Goal: Task Accomplishment & Management: Manage account settings

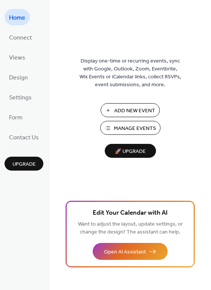
click at [114, 125] on span "Manage Events" at bounding box center [135, 129] width 42 height 8
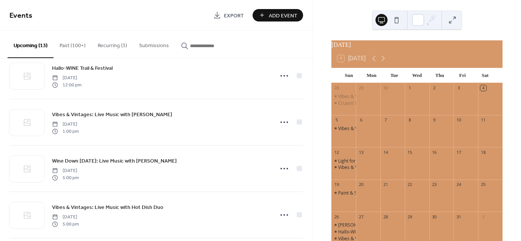
scroll to position [302, 0]
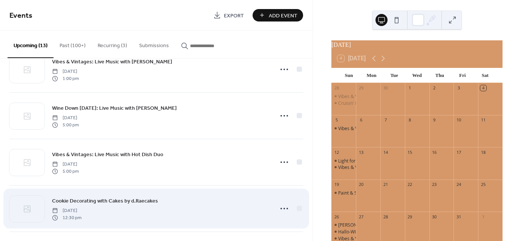
click at [97, 198] on span "Cookie Decorating with Cakes by d.Raecakes" at bounding box center [105, 201] width 106 height 8
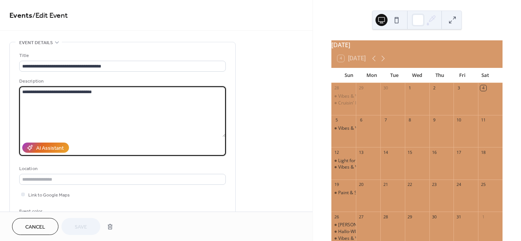
drag, startPoint x: 102, startPoint y: 93, endPoint x: 11, endPoint y: 97, distance: 91.3
click at [11, 97] on div "**********" at bounding box center [122, 137] width 225 height 191
paste textarea "**********"
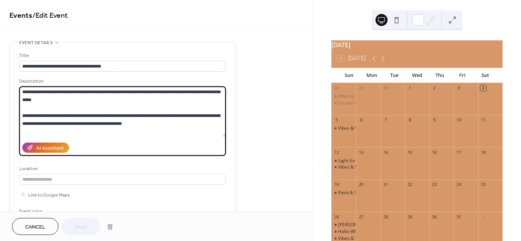
scroll to position [62, 0]
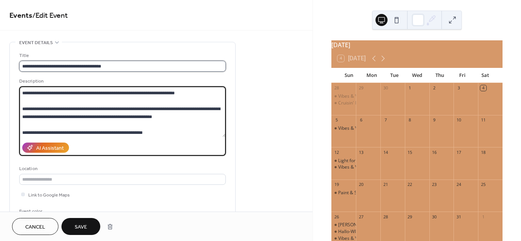
click at [24, 67] on input "**********" at bounding box center [122, 66] width 207 height 11
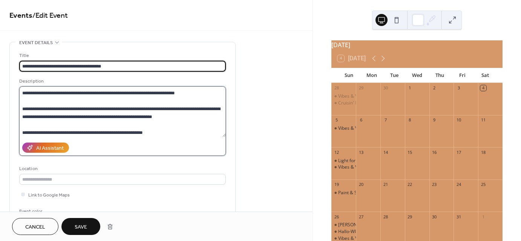
click at [63, 95] on textarea "**********" at bounding box center [122, 111] width 207 height 51
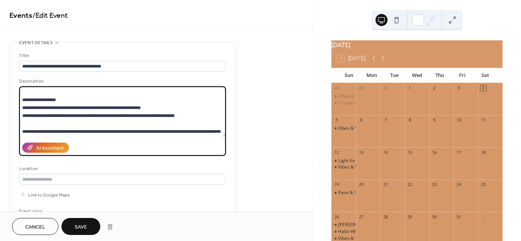
scroll to position [0, 0]
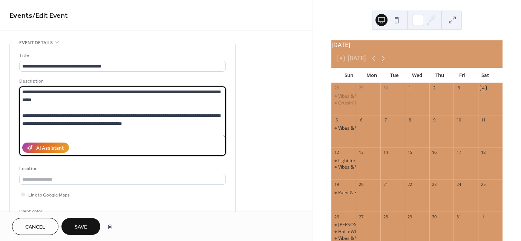
click at [158, 122] on textarea "**********" at bounding box center [122, 111] width 207 height 51
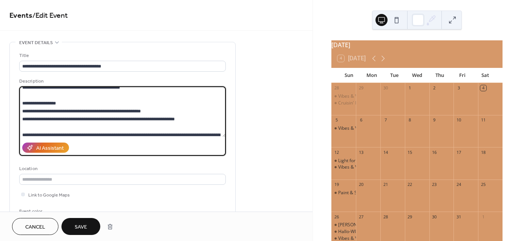
scroll to position [38, 0]
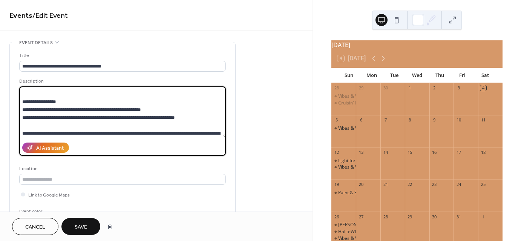
click at [30, 100] on textarea "**********" at bounding box center [122, 111] width 207 height 51
drag, startPoint x: 68, startPoint y: 118, endPoint x: 167, endPoint y: 117, distance: 99.5
click at [167, 117] on textarea "**********" at bounding box center [122, 111] width 207 height 51
click at [190, 117] on textarea "**********" at bounding box center [122, 111] width 207 height 51
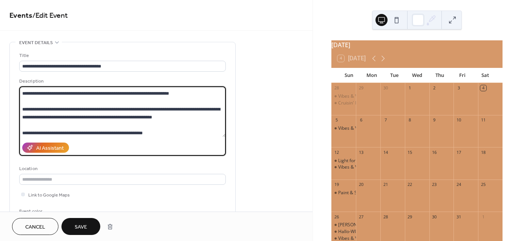
scroll to position [63, 0]
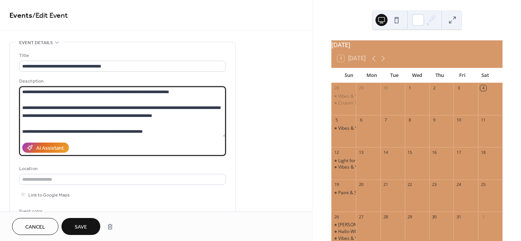
drag, startPoint x: 170, startPoint y: 116, endPoint x: 21, endPoint y: 106, distance: 149.3
click at [21, 106] on textarea "**********" at bounding box center [122, 111] width 207 height 51
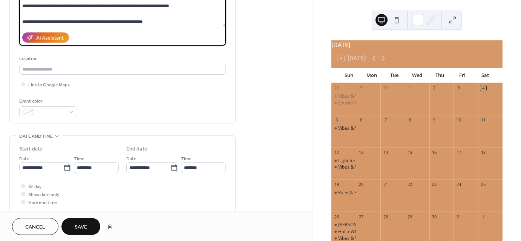
scroll to position [113, 0]
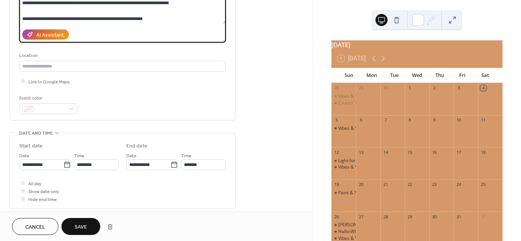
type textarea "**********"
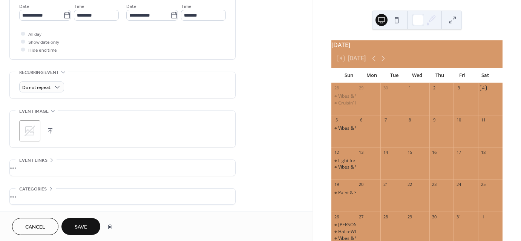
scroll to position [264, 0]
click at [62, 162] on div "•••" at bounding box center [122, 166] width 225 height 16
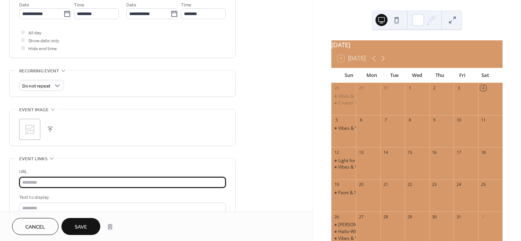
click at [39, 178] on input "text" at bounding box center [122, 182] width 207 height 11
paste input "**********"
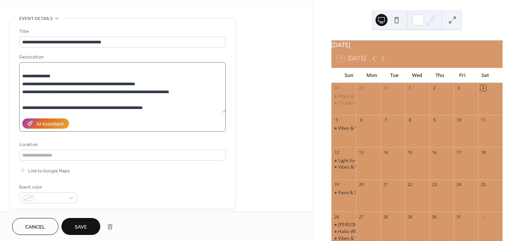
scroll to position [0, 0]
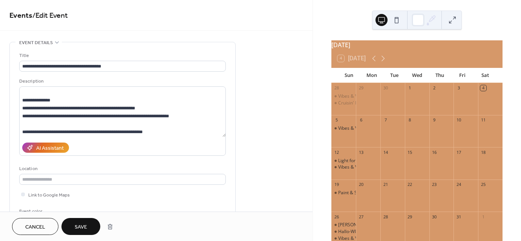
type input "**********"
click at [81, 224] on span "Save" at bounding box center [81, 227] width 12 height 8
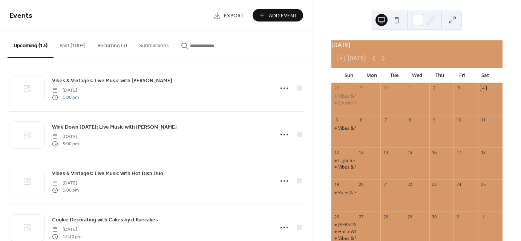
scroll to position [302, 0]
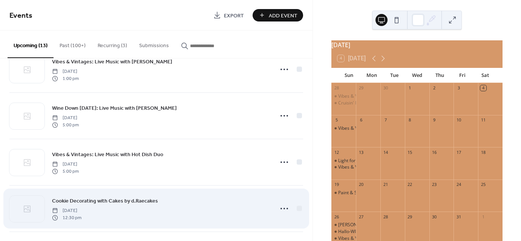
click at [109, 200] on span "Cookie Decorating with Cakes by d.Raecakes" at bounding box center [105, 201] width 106 height 8
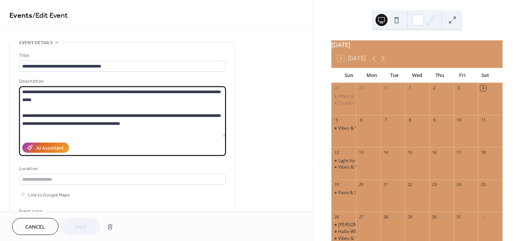
click at [73, 104] on textarea "**********" at bounding box center [122, 111] width 207 height 51
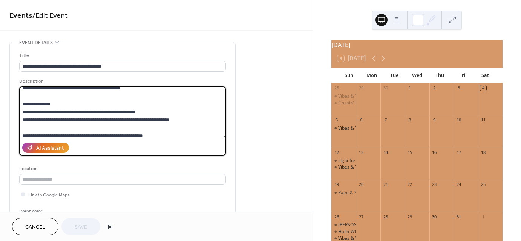
scroll to position [39, 0]
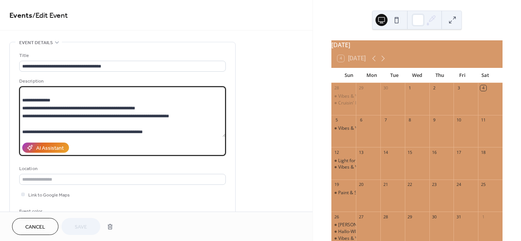
click at [166, 122] on textarea "**********" at bounding box center [122, 111] width 207 height 51
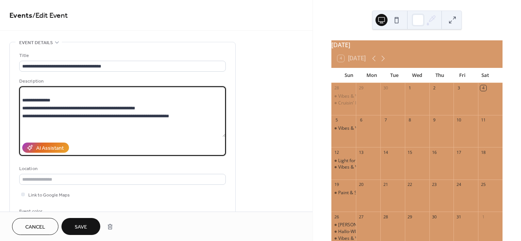
paste textarea "**********"
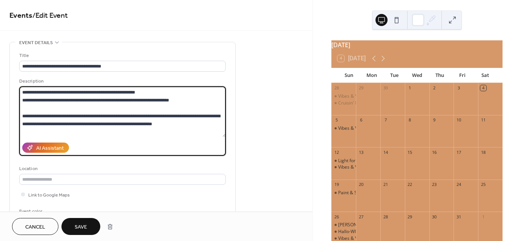
scroll to position [63, 0]
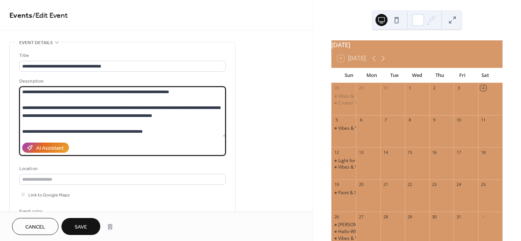
click at [160, 128] on textarea "**********" at bounding box center [122, 111] width 207 height 51
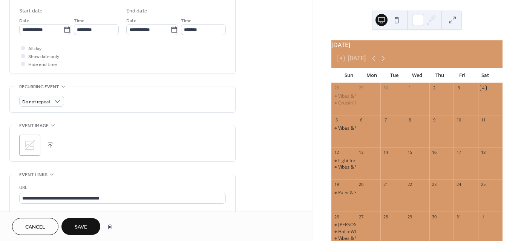
scroll to position [264, 0]
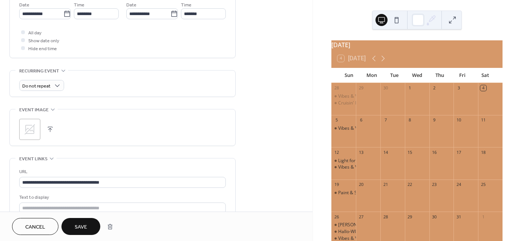
type textarea "**********"
click at [26, 127] on icon at bounding box center [30, 129] width 11 height 11
click at [83, 225] on span "Save" at bounding box center [81, 227] width 12 height 8
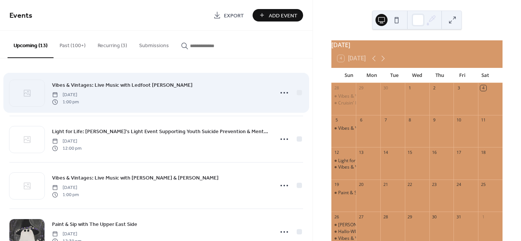
click at [136, 84] on span "Vibes & Vintages: Live Music with Ledfoot [PERSON_NAME]" at bounding box center [122, 85] width 141 height 8
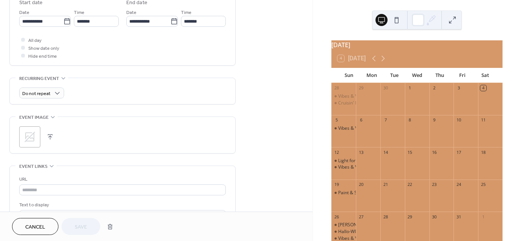
scroll to position [264, 0]
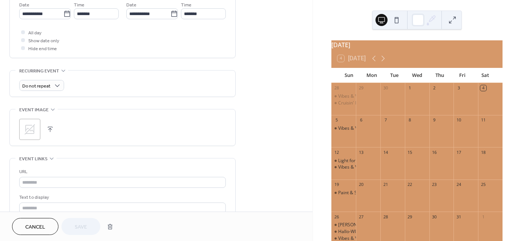
click at [36, 129] on div ";" at bounding box center [29, 129] width 21 height 21
click at [80, 223] on span "Save" at bounding box center [81, 227] width 12 height 8
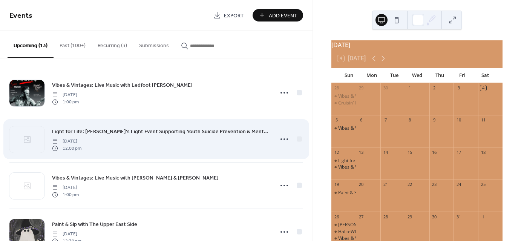
click at [104, 130] on span "Light for Life: [PERSON_NAME]'s Light Event Supporting Youth Suicide Prevention…" at bounding box center [160, 132] width 217 height 8
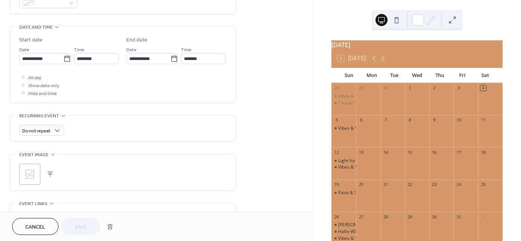
scroll to position [226, 0]
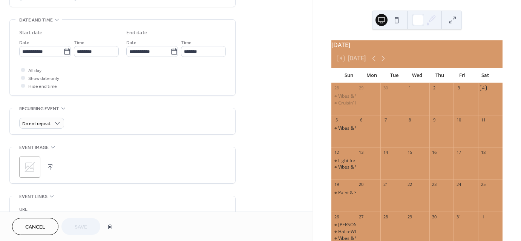
click at [30, 161] on icon at bounding box center [30, 167] width 12 height 12
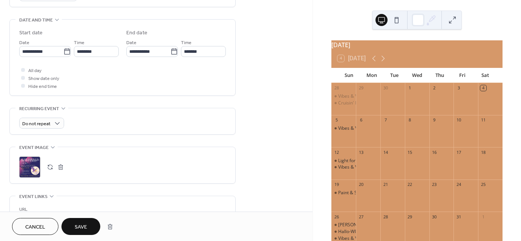
click at [85, 223] on span "Save" at bounding box center [81, 227] width 12 height 8
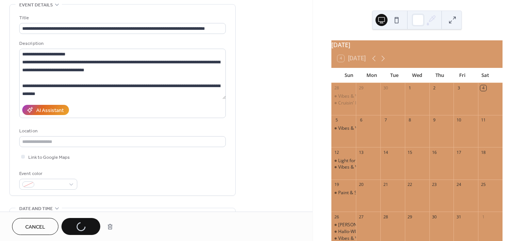
scroll to position [0, 0]
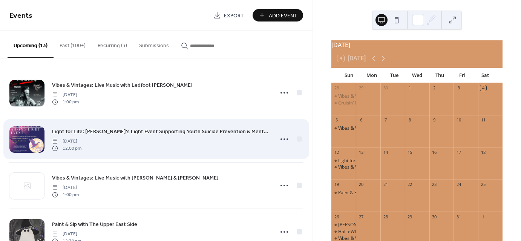
click at [99, 130] on span "Light for Life: [PERSON_NAME]'s Light Event Supporting Youth Suicide Prevention…" at bounding box center [160, 132] width 217 height 8
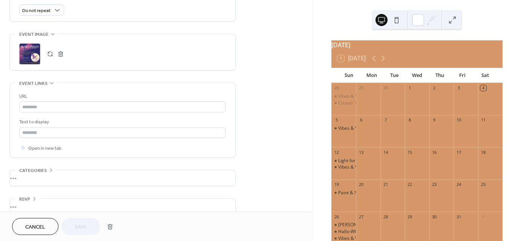
scroll to position [349, 0]
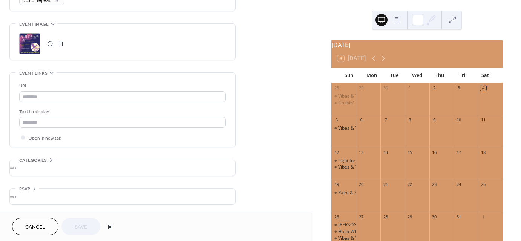
click at [49, 223] on button "Cancel" at bounding box center [35, 226] width 46 height 17
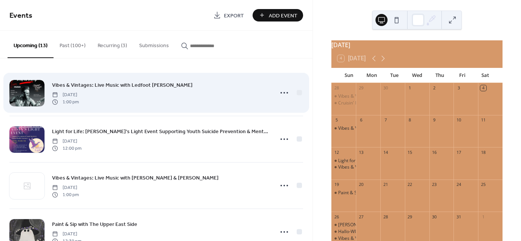
click at [88, 85] on span "Vibes & Vintages: Live Music with Ledfoot [PERSON_NAME]" at bounding box center [122, 85] width 141 height 8
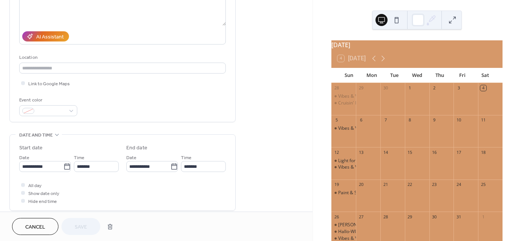
scroll to position [151, 0]
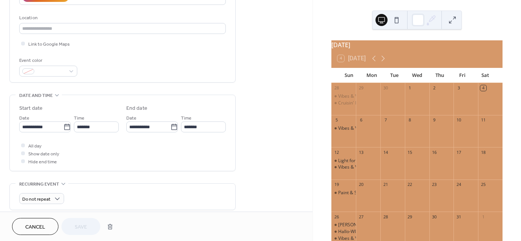
click at [41, 223] on span "Cancel" at bounding box center [35, 227] width 20 height 8
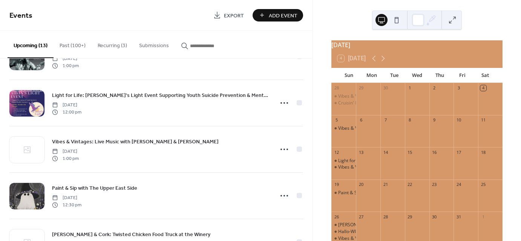
scroll to position [38, 0]
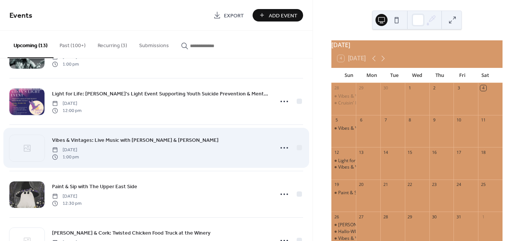
click at [92, 140] on span "Vibes & Vintages: Live Music with [PERSON_NAME] & [PERSON_NAME]" at bounding box center [135, 140] width 167 height 8
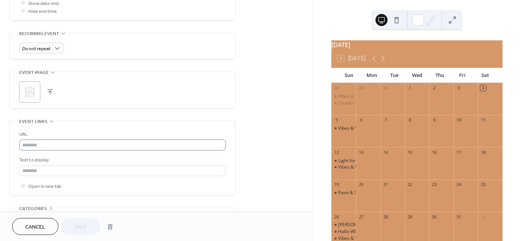
scroll to position [302, 0]
click at [30, 93] on icon at bounding box center [30, 92] width 12 height 12
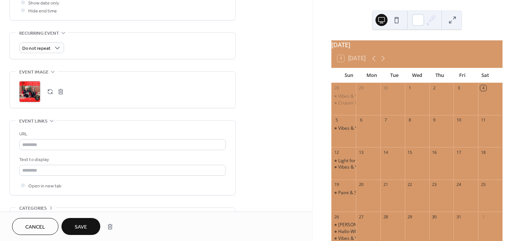
click at [84, 227] on span "Save" at bounding box center [81, 227] width 12 height 8
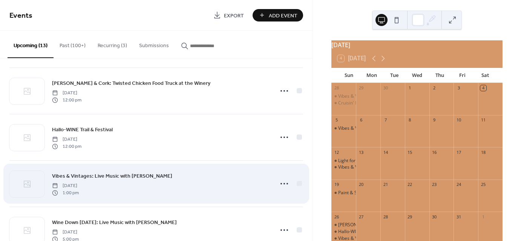
scroll to position [188, 0]
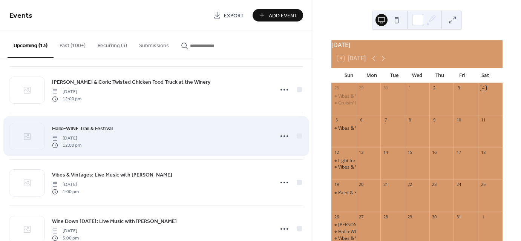
click at [87, 128] on span "Hallo-WINE Trail & Festival" at bounding box center [82, 129] width 61 height 8
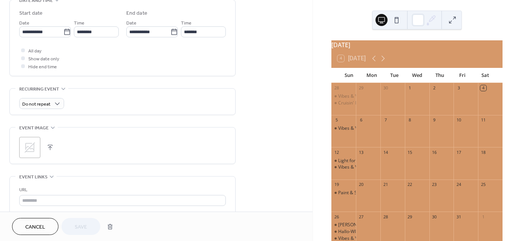
scroll to position [264, 0]
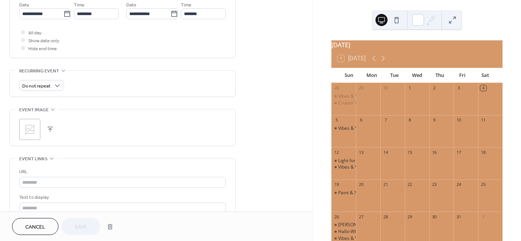
click at [35, 132] on icon at bounding box center [30, 129] width 12 height 12
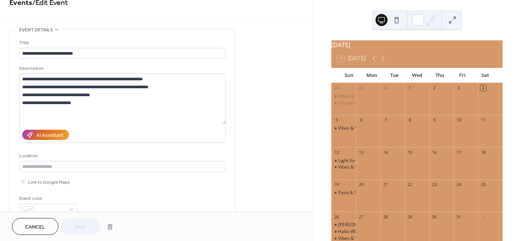
scroll to position [0, 0]
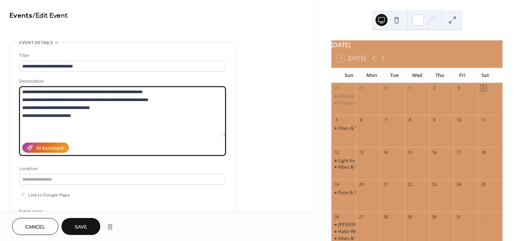
drag, startPoint x: 63, startPoint y: 110, endPoint x: 16, endPoint y: 91, distance: 50.4
click at [16, 91] on div "**********" at bounding box center [122, 137] width 225 height 191
paste textarea "**********"
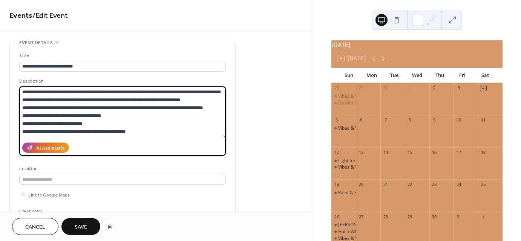
click at [207, 108] on textarea at bounding box center [122, 111] width 207 height 51
click at [111, 113] on textarea at bounding box center [122, 111] width 207 height 51
click at [197, 101] on textarea at bounding box center [122, 111] width 207 height 51
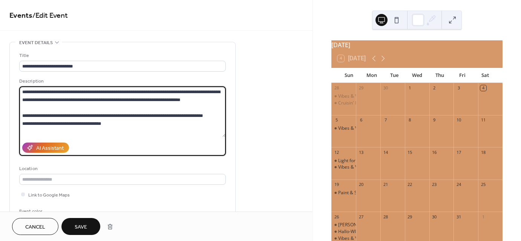
click at [210, 119] on textarea at bounding box center [122, 111] width 207 height 51
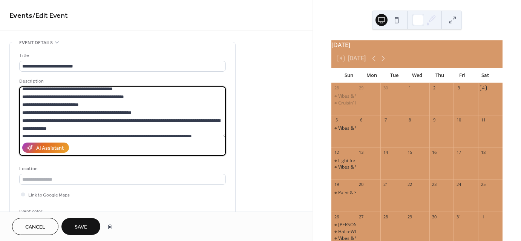
scroll to position [75, 0]
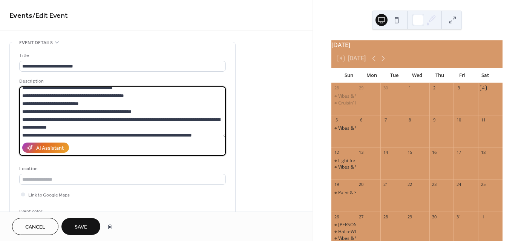
click at [95, 101] on textarea at bounding box center [122, 111] width 207 height 51
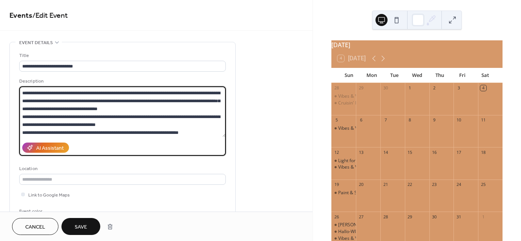
scroll to position [151, 0]
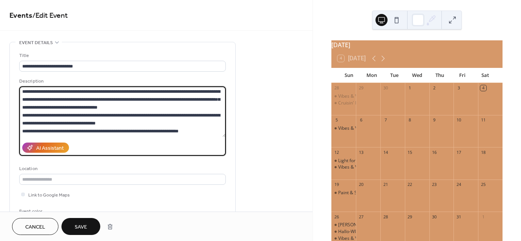
click at [203, 108] on textarea at bounding box center [122, 111] width 207 height 51
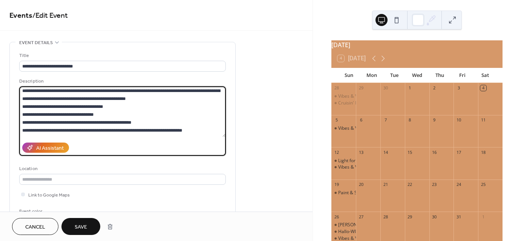
scroll to position [264, 0]
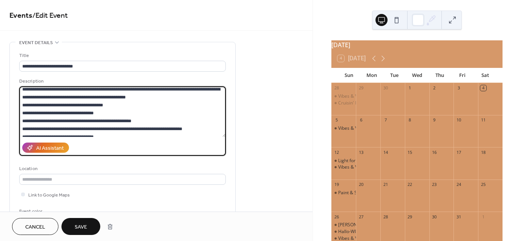
click at [118, 90] on textarea at bounding box center [122, 111] width 207 height 51
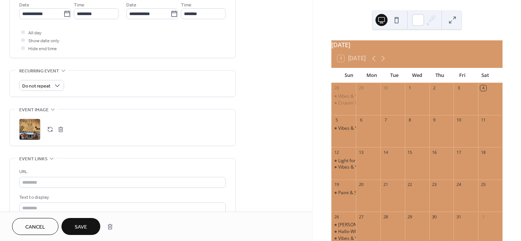
type textarea "**********"
click at [80, 224] on span "Save" at bounding box center [81, 227] width 12 height 8
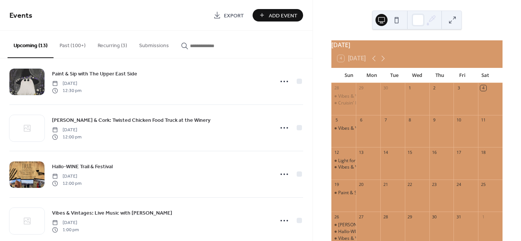
scroll to position [151, 0]
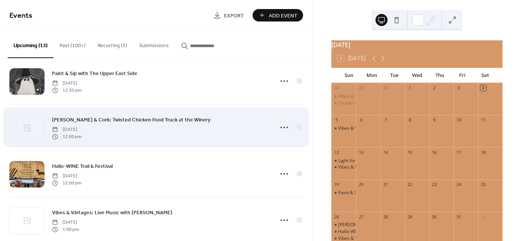
click at [124, 119] on span "[PERSON_NAME] & Cork: Twisted Chicken Food Truck at the Winery" at bounding box center [131, 120] width 158 height 8
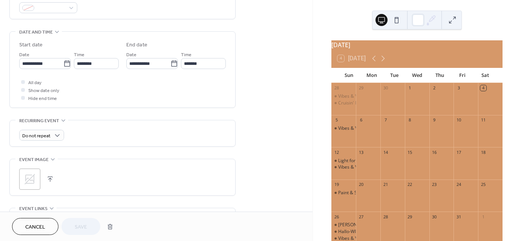
scroll to position [264, 0]
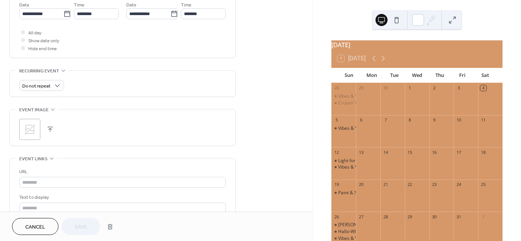
click at [31, 124] on icon at bounding box center [30, 129] width 11 height 11
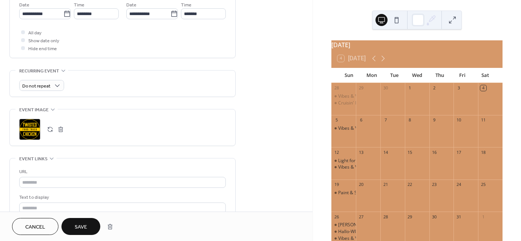
click at [81, 226] on span "Save" at bounding box center [81, 227] width 12 height 8
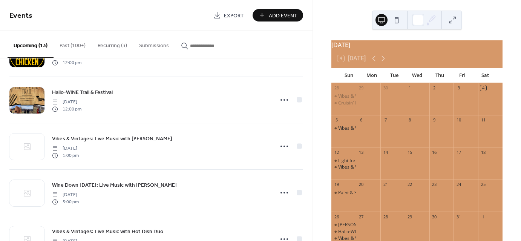
scroll to position [226, 0]
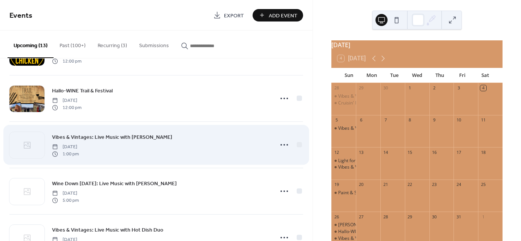
click at [84, 133] on span "Vibes & Vintages: Live Music with [PERSON_NAME]" at bounding box center [112, 137] width 120 height 8
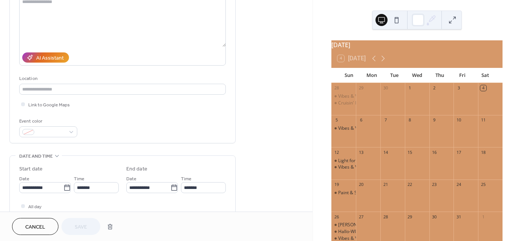
scroll to position [226, 0]
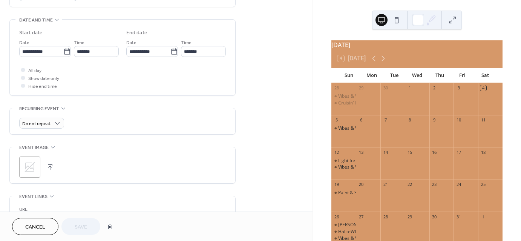
click at [31, 170] on icon at bounding box center [30, 167] width 11 height 11
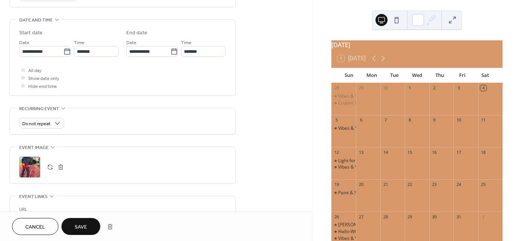
click at [32, 167] on div ";" at bounding box center [29, 166] width 21 height 21
click at [76, 227] on span "Save" at bounding box center [81, 227] width 12 height 8
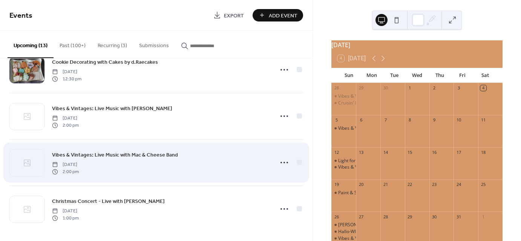
scroll to position [441, 0]
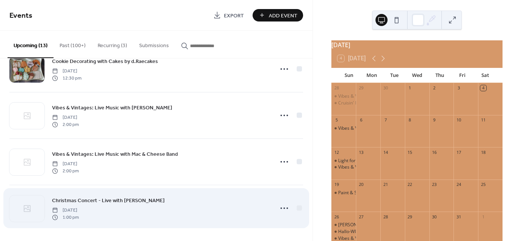
click at [136, 198] on span "Christmas Concert - Live with [PERSON_NAME]" at bounding box center [108, 201] width 113 height 8
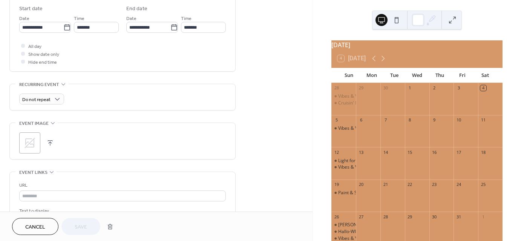
scroll to position [264, 0]
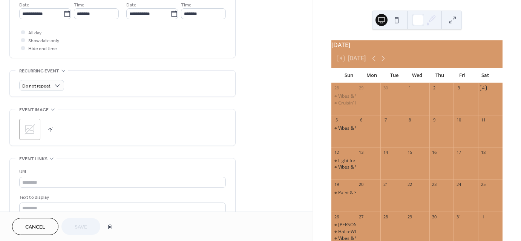
click at [33, 131] on icon at bounding box center [30, 129] width 12 height 12
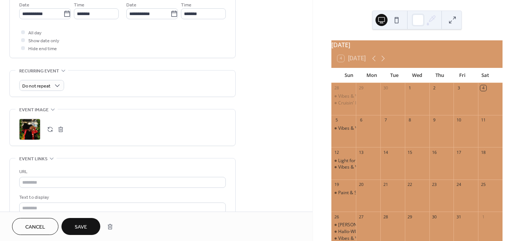
click at [75, 228] on span "Save" at bounding box center [81, 227] width 12 height 8
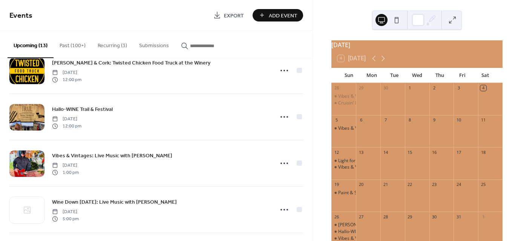
scroll to position [226, 0]
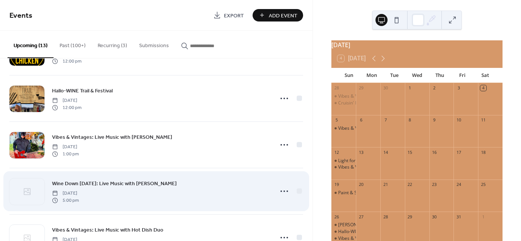
click at [98, 183] on span "Wine Down [DATE]: Live Music with [PERSON_NAME]" at bounding box center [114, 184] width 125 height 8
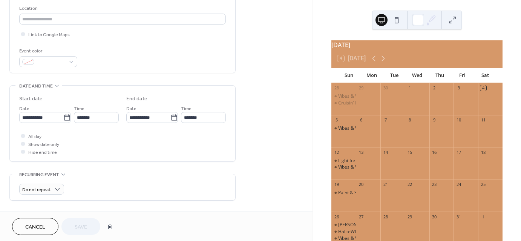
scroll to position [188, 0]
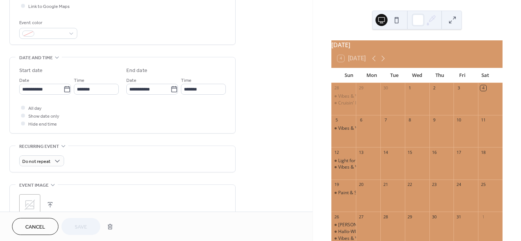
click at [27, 203] on icon at bounding box center [30, 205] width 12 height 12
click at [78, 226] on span "Save" at bounding box center [81, 227] width 12 height 8
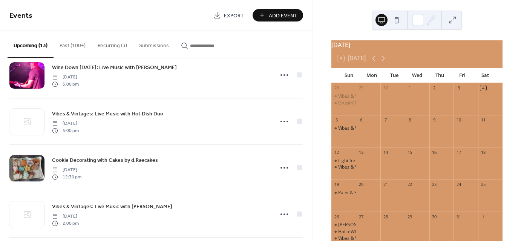
scroll to position [377, 0]
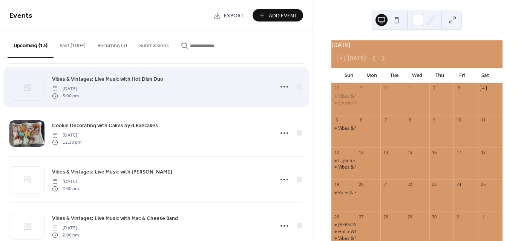
click at [100, 80] on span "Vibes & Vintages: Live Music with Hot Dish Duo" at bounding box center [107, 79] width 111 height 8
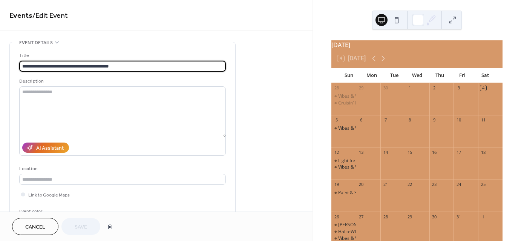
scroll to position [188, 0]
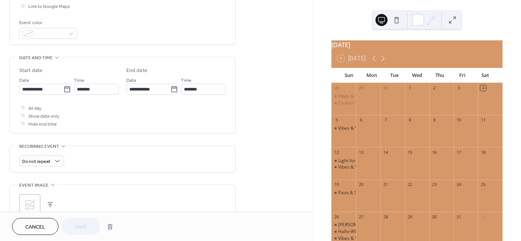
click at [30, 200] on icon at bounding box center [30, 204] width 11 height 11
click at [36, 224] on span "Cancel" at bounding box center [35, 227] width 20 height 8
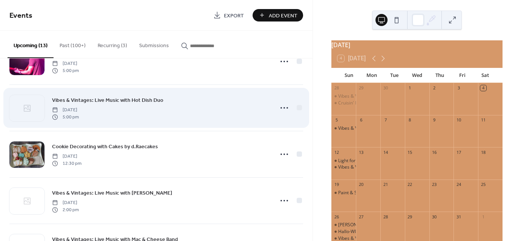
scroll to position [377, 0]
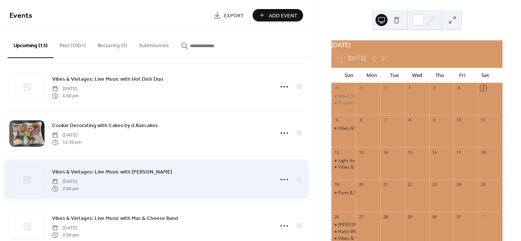
click at [96, 171] on span "Vibes & Vintages: Live Music with [PERSON_NAME]" at bounding box center [112, 172] width 120 height 8
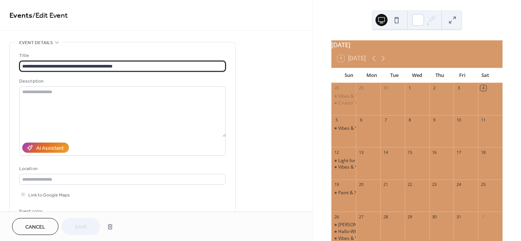
scroll to position [226, 0]
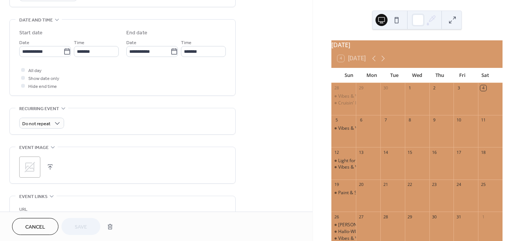
click at [30, 170] on icon at bounding box center [30, 167] width 12 height 12
click at [87, 227] on button "Save" at bounding box center [80, 226] width 39 height 17
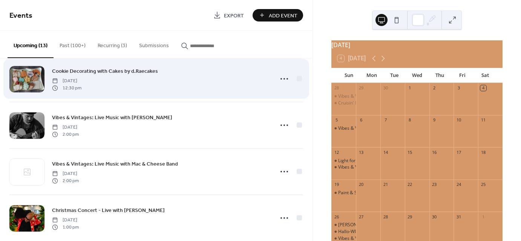
scroll to position [441, 0]
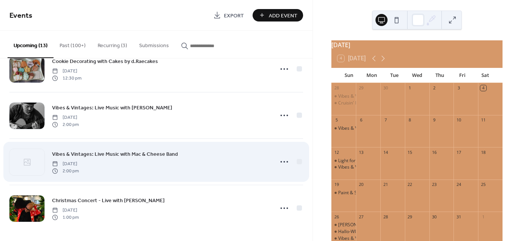
click at [94, 152] on span "Vibes & Vintages: Live Music with Mac & Cheese Band" at bounding box center [115, 154] width 126 height 8
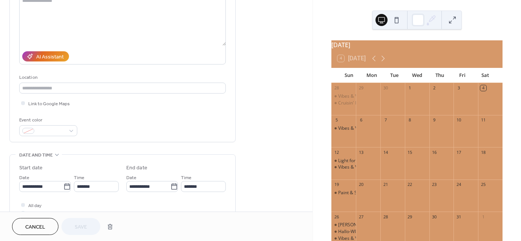
scroll to position [226, 0]
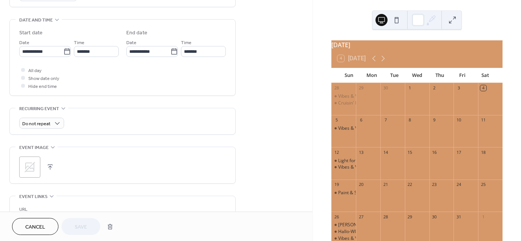
click at [36, 162] on div ";" at bounding box center [29, 166] width 21 height 21
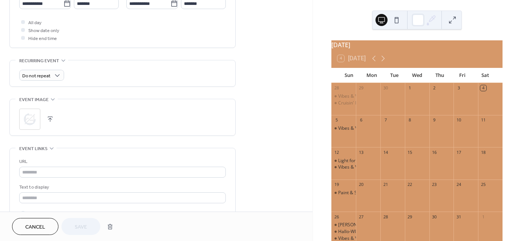
scroll to position [349, 0]
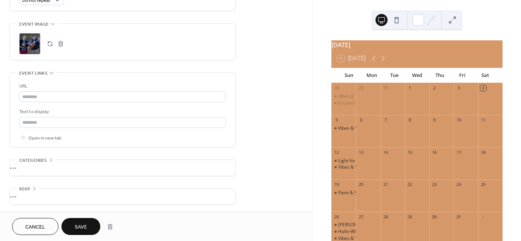
click at [80, 225] on span "Save" at bounding box center [81, 227] width 12 height 8
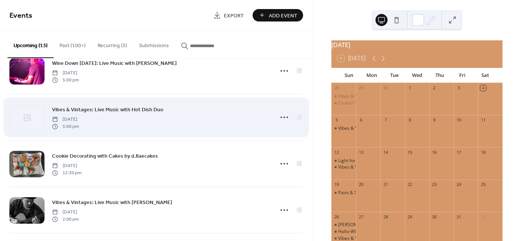
scroll to position [441, 0]
